Goal: Task Accomplishment & Management: Use online tool/utility

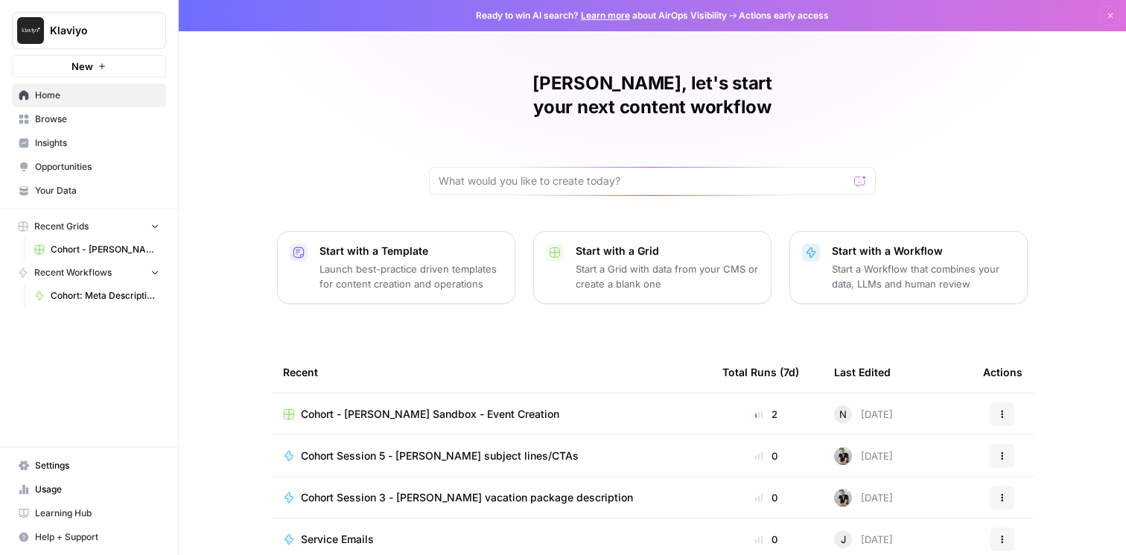
click at [73, 63] on span "New" at bounding box center [82, 66] width 22 height 15
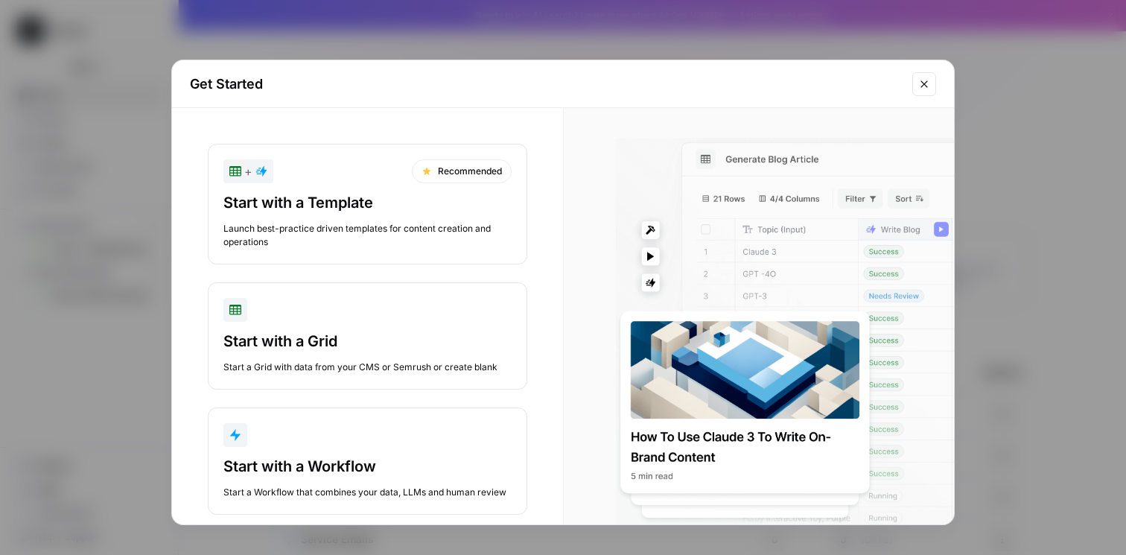
click at [933, 87] on button "Close modal" at bounding box center [924, 84] width 24 height 24
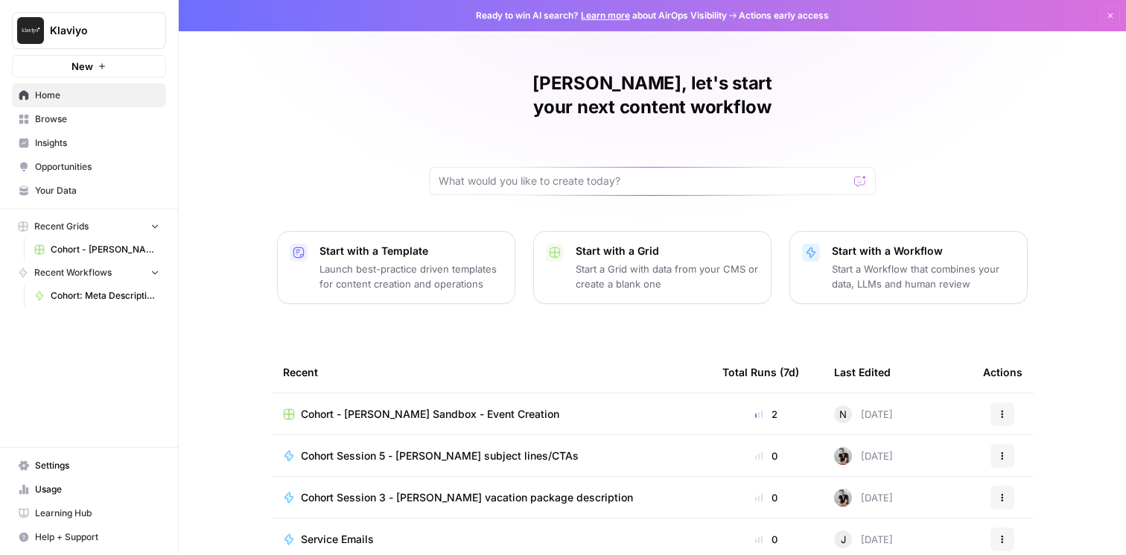
click at [103, 62] on icon "button" at bounding box center [102, 66] width 9 height 9
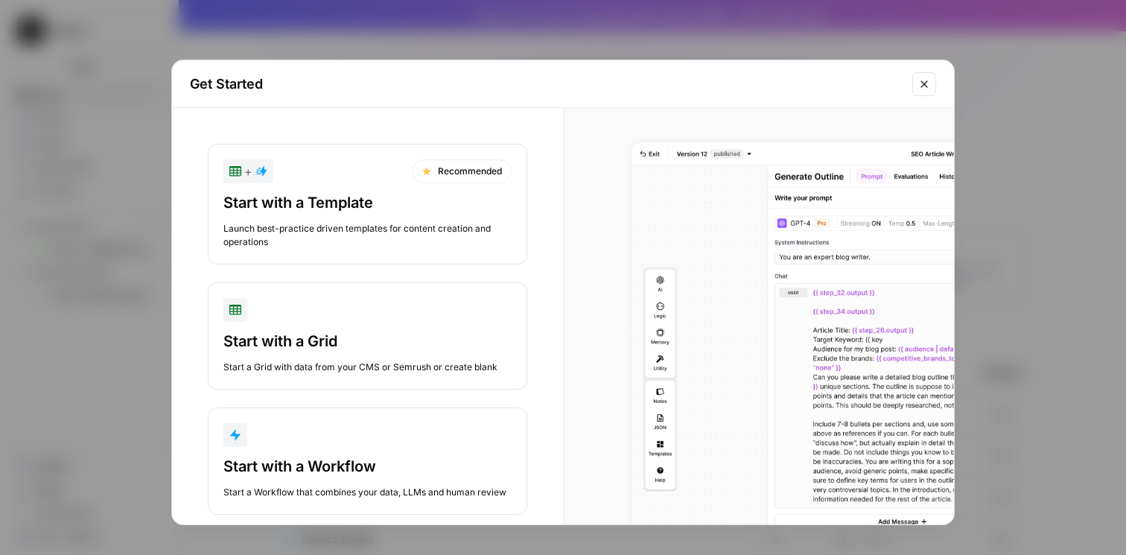
click at [416, 479] on div "Start with a Workflow Start a Workflow that combines your data, LLMs and human …" at bounding box center [367, 477] width 288 height 43
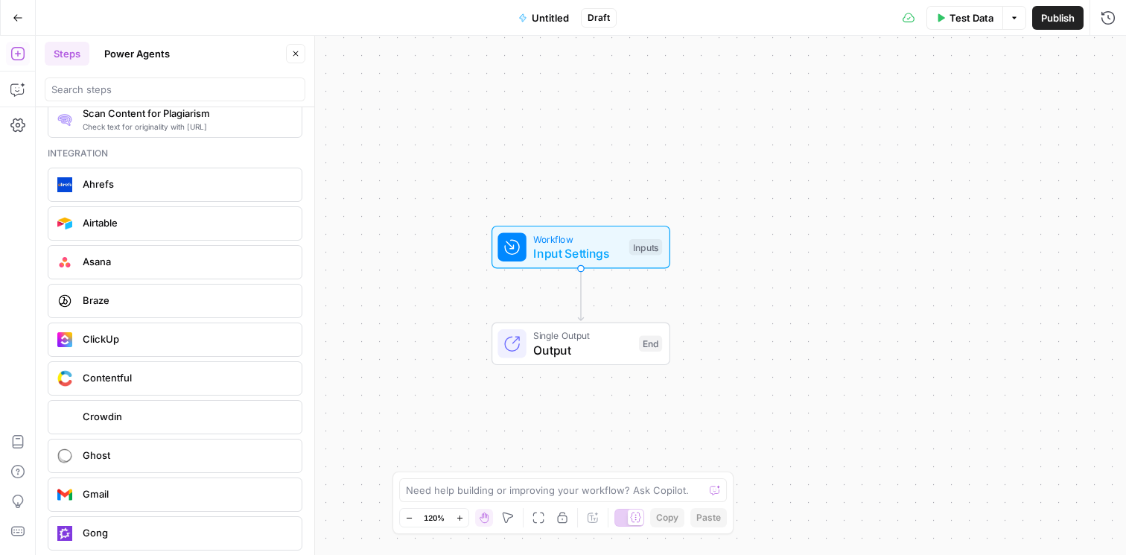
scroll to position [2730, 0]
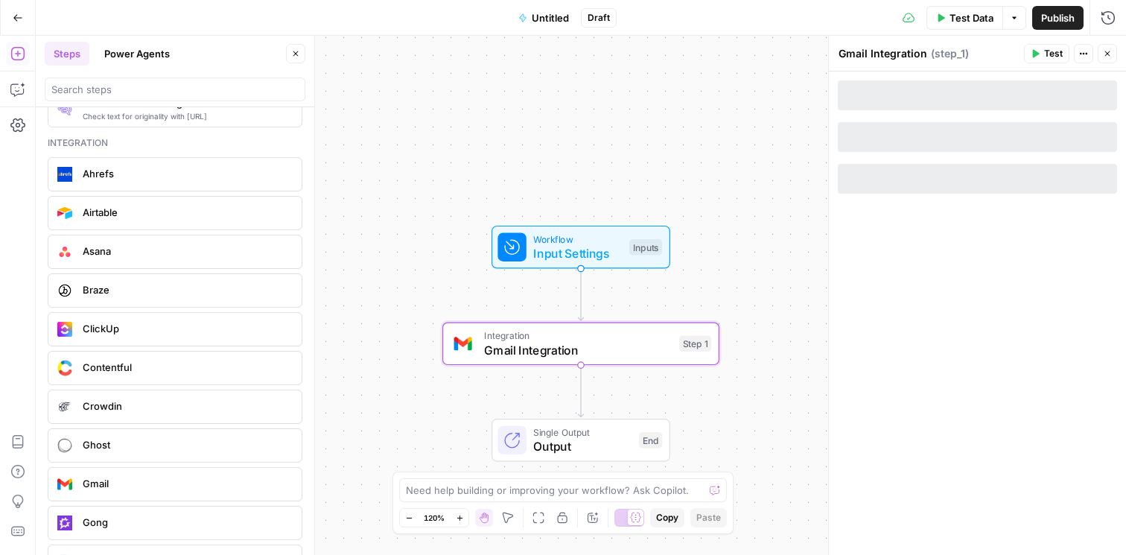
click at [596, 243] on span "Workflow" at bounding box center [577, 239] width 89 height 14
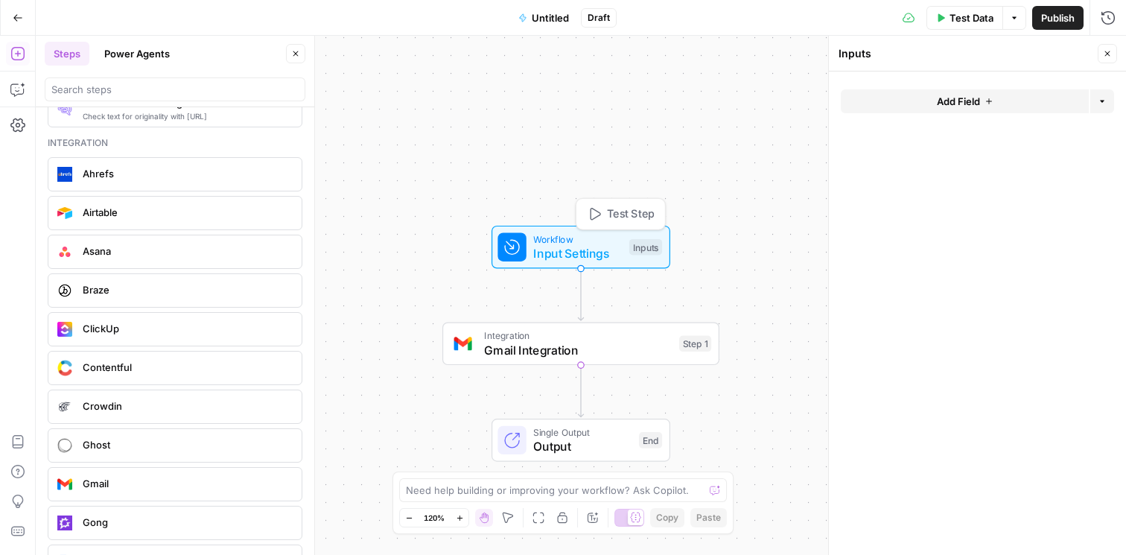
click at [575, 336] on span "Integration" at bounding box center [578, 335] width 188 height 14
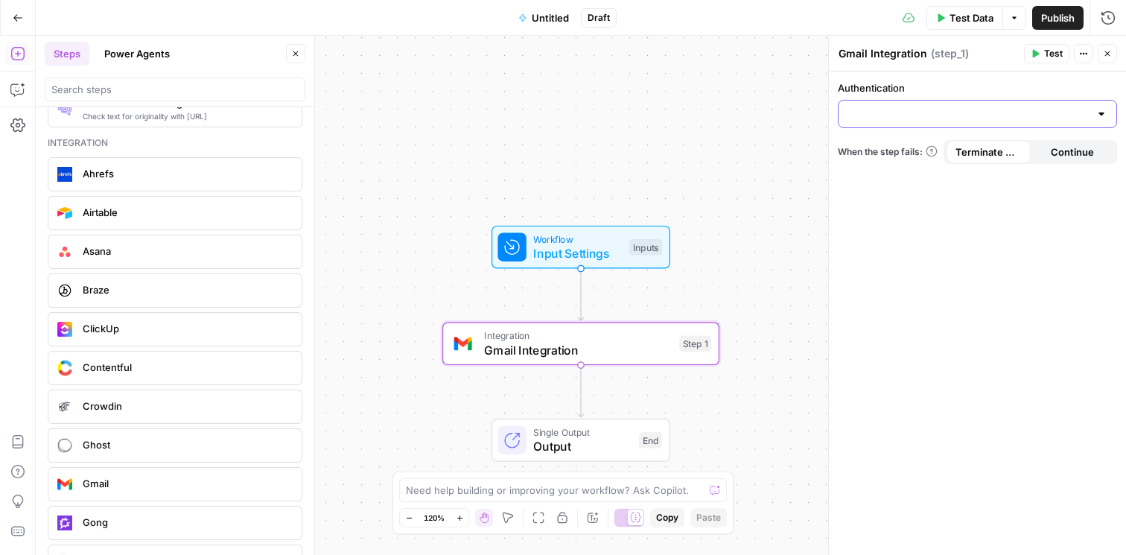
click at [890, 108] on input "Authentication" at bounding box center [968, 113] width 242 height 15
click at [867, 211] on div "Authentication When the step fails: Terminate Workflow Continue" at bounding box center [977, 312] width 297 height 483
click at [1048, 161] on button "Continue" at bounding box center [1072, 152] width 84 height 24
click at [990, 159] on button "Terminate Workflow" at bounding box center [988, 152] width 84 height 24
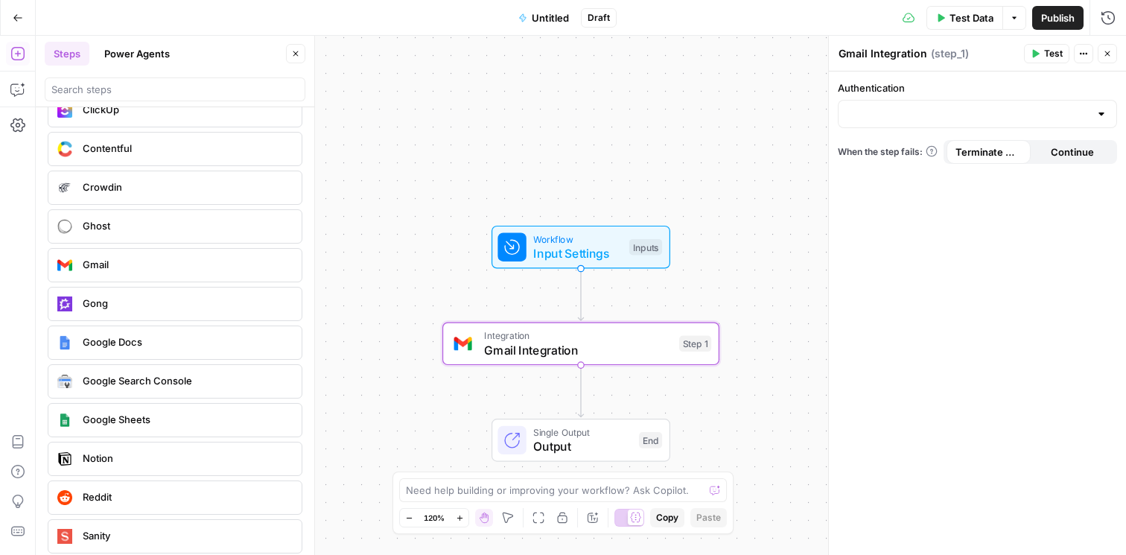
scroll to position [2930, 0]
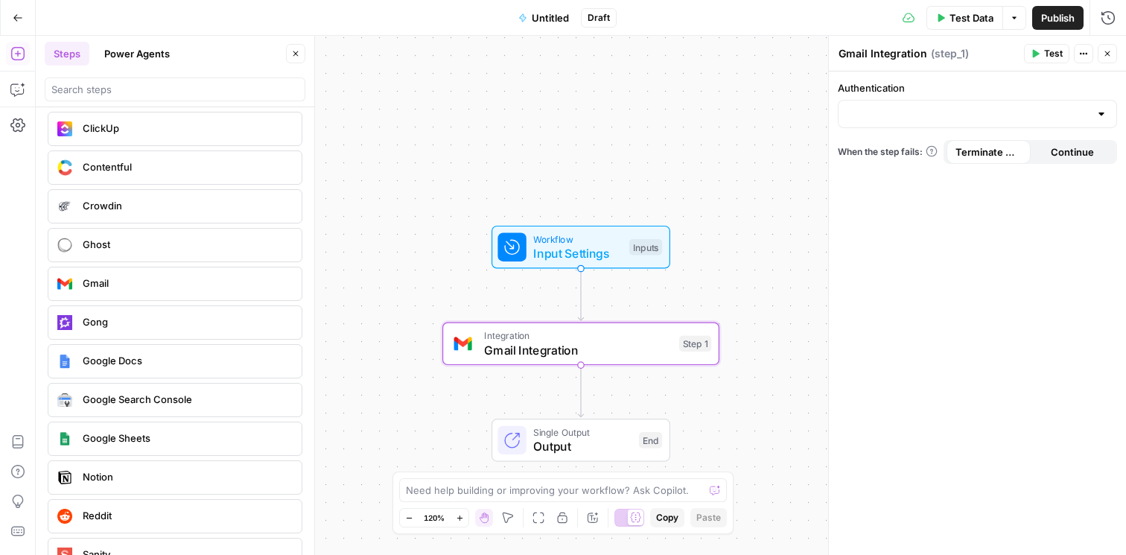
click at [1067, 147] on span "Continue" at bounding box center [1071, 151] width 43 height 15
click at [1050, 133] on div "Authentication When the step fails: Terminate Workflow Continue" at bounding box center [977, 312] width 297 height 483
click at [1050, 122] on div at bounding box center [976, 114] width 279 height 28
click at [929, 174] on span "﹢ Create New" at bounding box center [974, 172] width 248 height 15
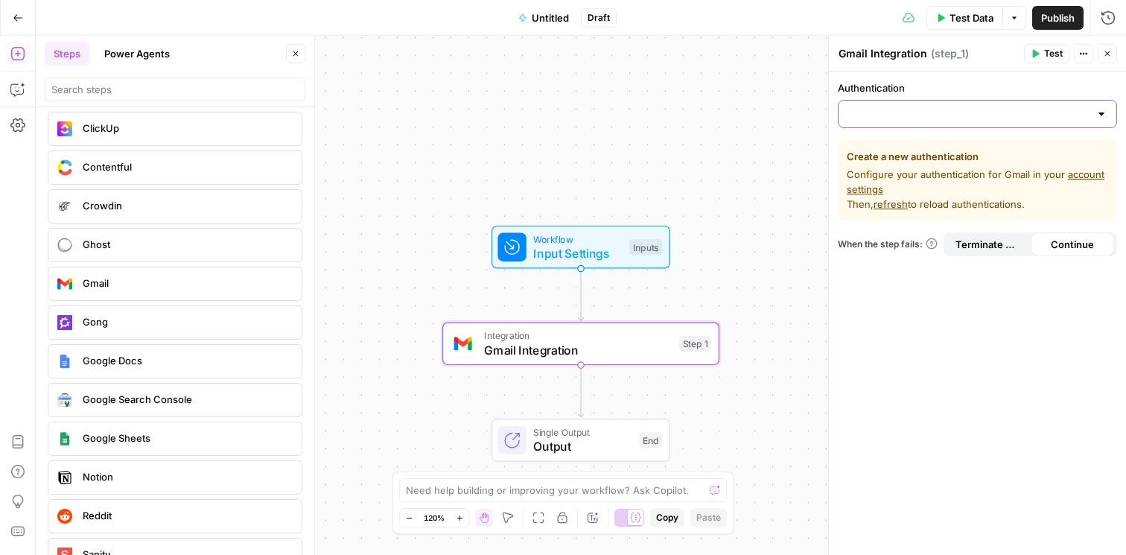
click at [919, 111] on input "Authentication" at bounding box center [968, 113] width 242 height 15
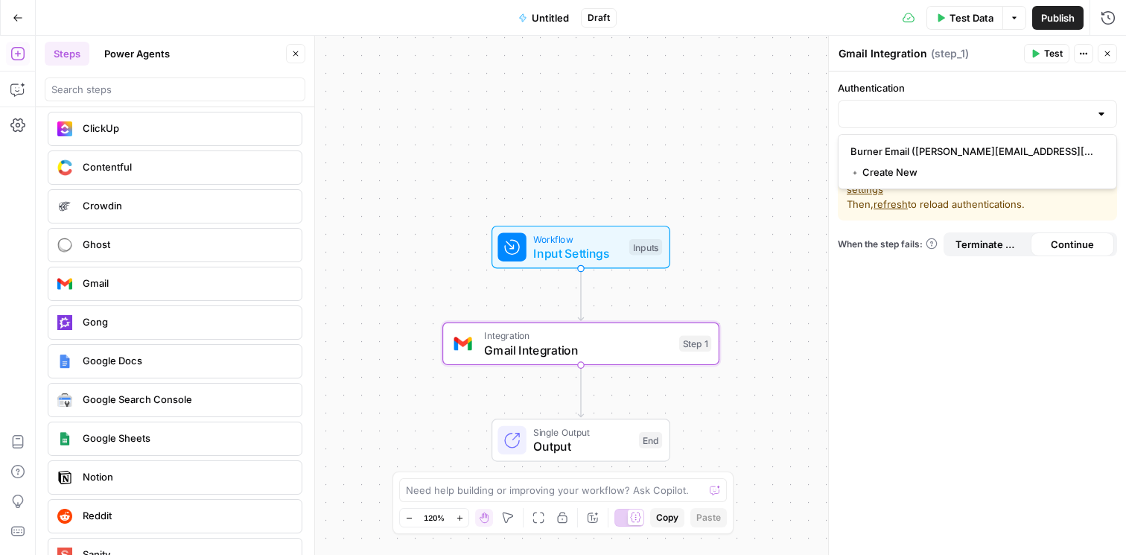
click at [883, 275] on div "Authentication Create a new authentication Configure your authentication for Gm…" at bounding box center [977, 312] width 297 height 483
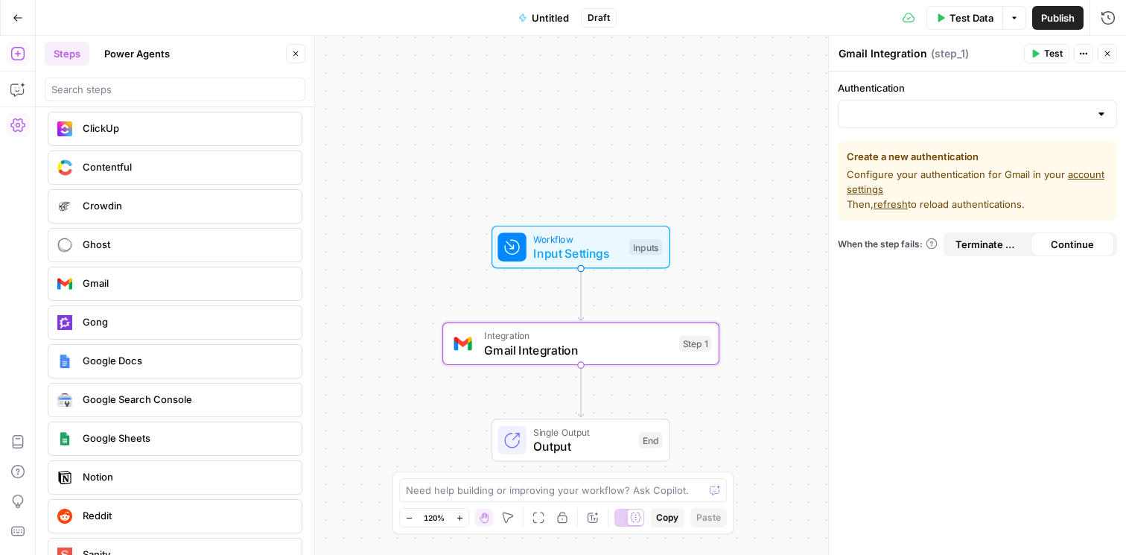
click at [23, 129] on icon "button" at bounding box center [17, 125] width 15 height 15
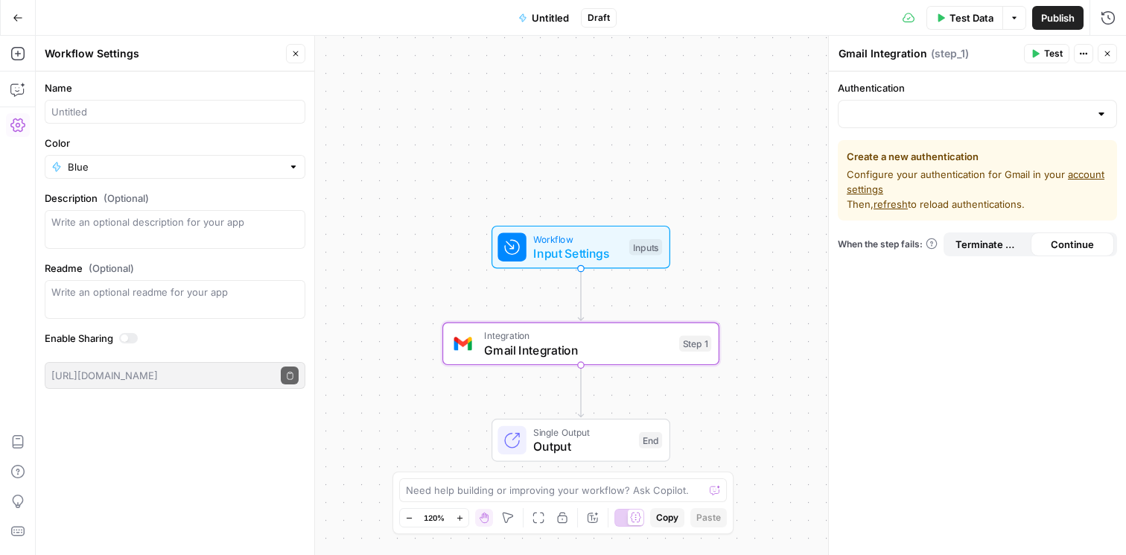
click at [23, 128] on icon "button" at bounding box center [17, 125] width 15 height 15
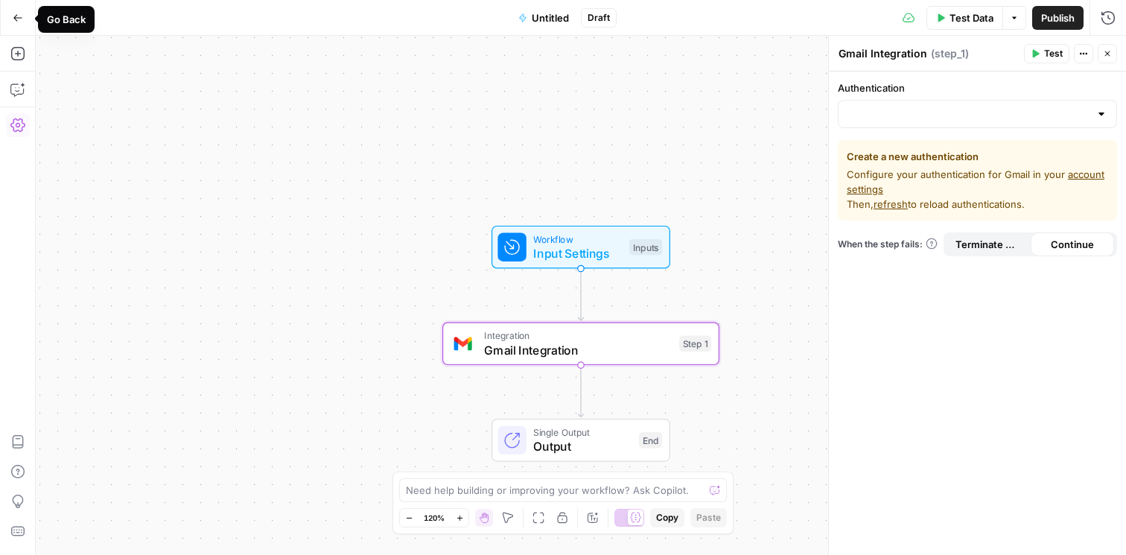
click at [15, 13] on icon "button" at bounding box center [18, 18] width 10 height 10
